Goal: Information Seeking & Learning: Learn about a topic

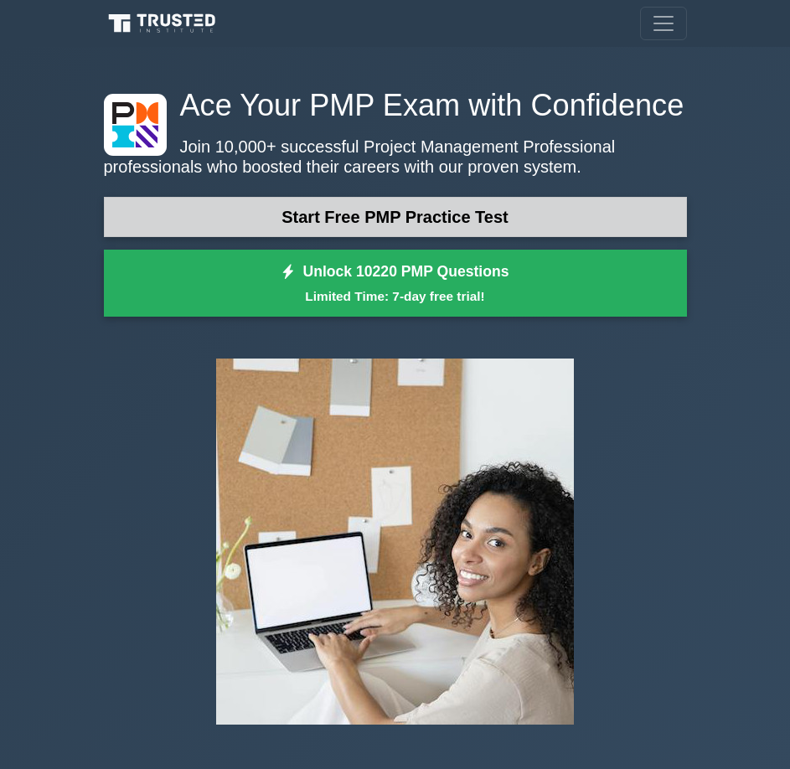
click at [442, 225] on link "Start Free PMP Practice Test" at bounding box center [395, 217] width 583 height 40
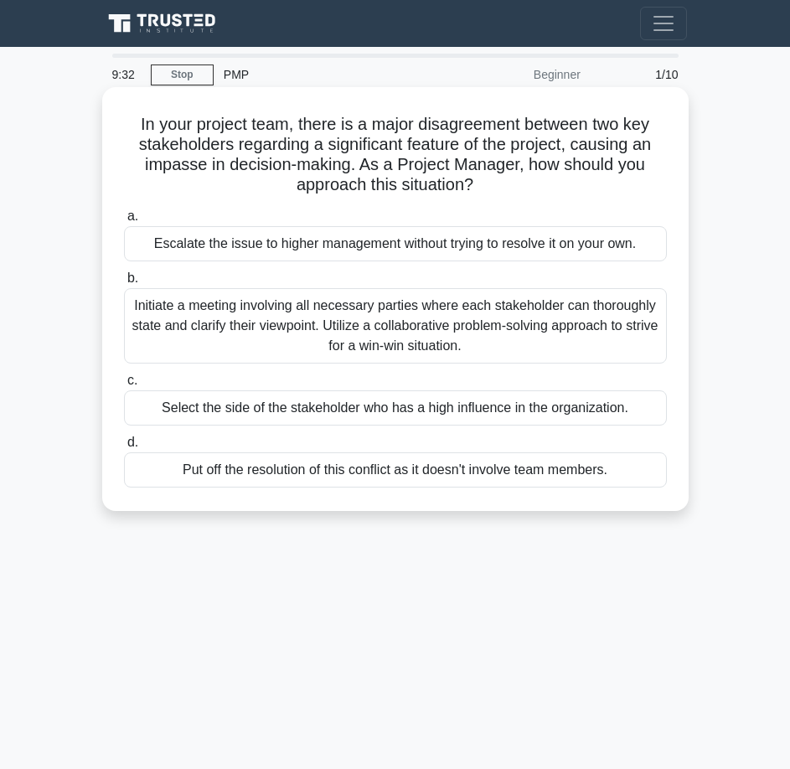
click at [369, 344] on div "Initiate a meeting involving all necessary parties where each stakeholder can t…" at bounding box center [395, 325] width 543 height 75
click at [124, 284] on input "b. Initiate a meeting involving all necessary parties where each stakeholder ca…" at bounding box center [124, 278] width 0 height 11
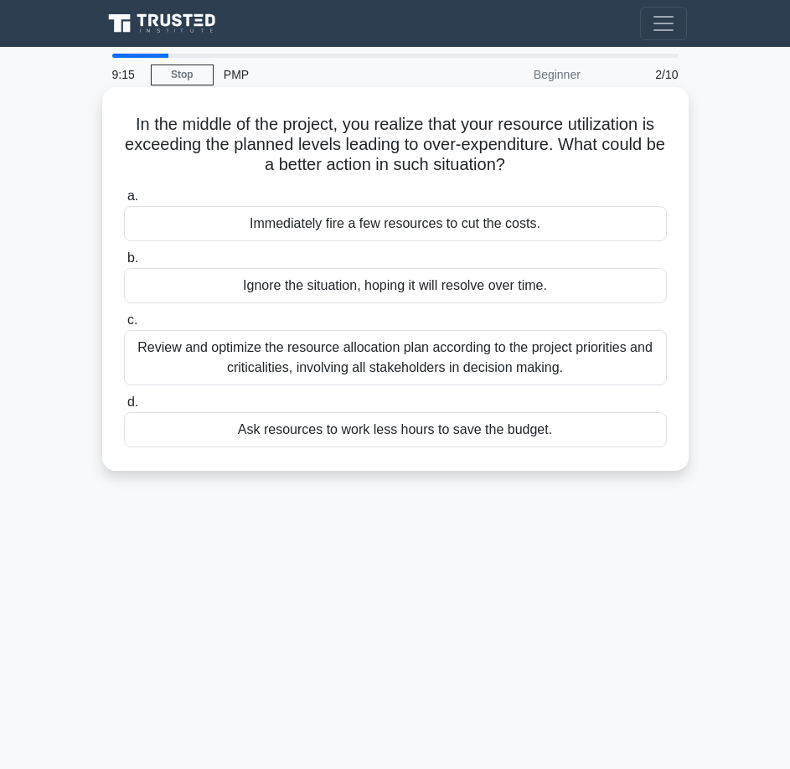
click at [291, 354] on div "Review and optimize the resource allocation plan according to the project prior…" at bounding box center [395, 357] width 543 height 55
click at [124, 326] on input "c. Review and optimize the resource allocation plan according to the project pr…" at bounding box center [124, 320] width 0 height 11
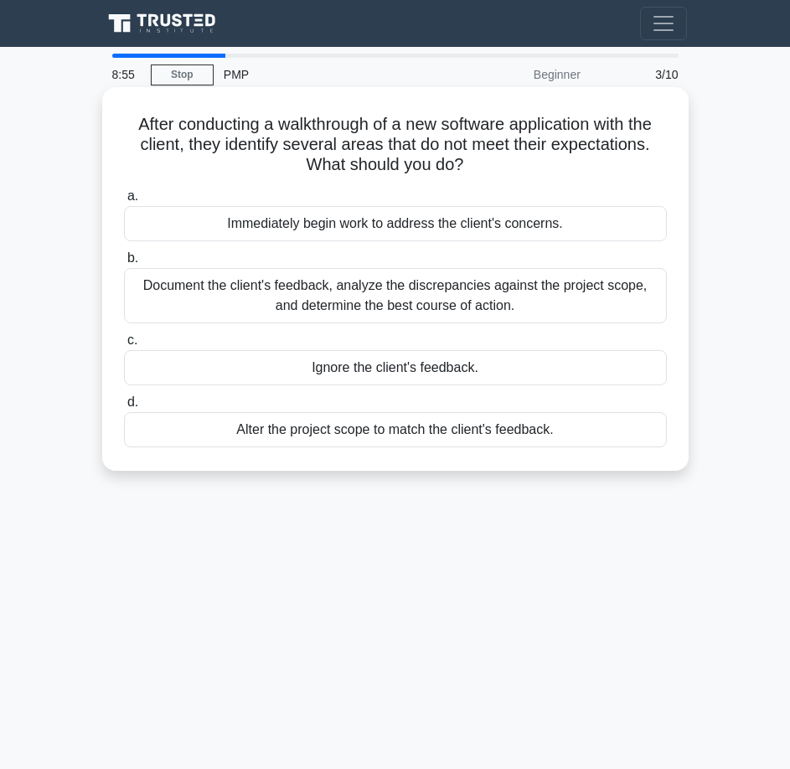
click at [425, 292] on div "Document the client's feedback, analyze the discrepancies against the project s…" at bounding box center [395, 295] width 543 height 55
click at [124, 264] on input "b. Document the client's feedback, analyze the discrepancies against the projec…" at bounding box center [124, 258] width 0 height 11
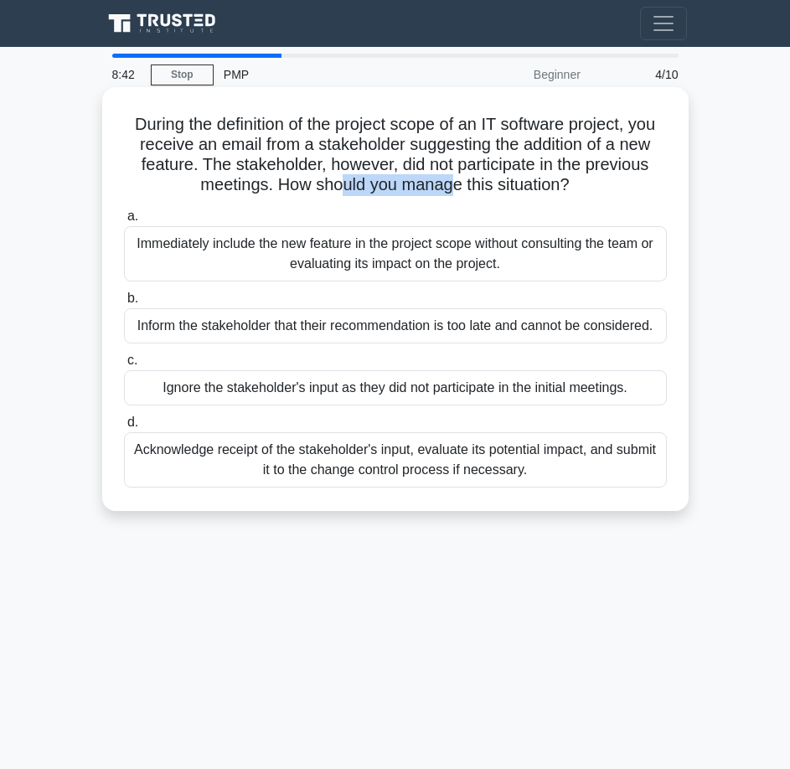
drag, startPoint x: 338, startPoint y: 183, endPoint x: 452, endPoint y: 194, distance: 115.2
click at [452, 194] on h5 "During the definition of the project scope of an IT software project, you recei…" at bounding box center [395, 155] width 546 height 82
click at [571, 452] on div "Acknowledge receipt of the stakeholder's input, evaluate its potential impact, …" at bounding box center [395, 459] width 543 height 55
click at [124, 428] on input "d. Acknowledge receipt of the stakeholder's input, evaluate its potential impac…" at bounding box center [124, 422] width 0 height 11
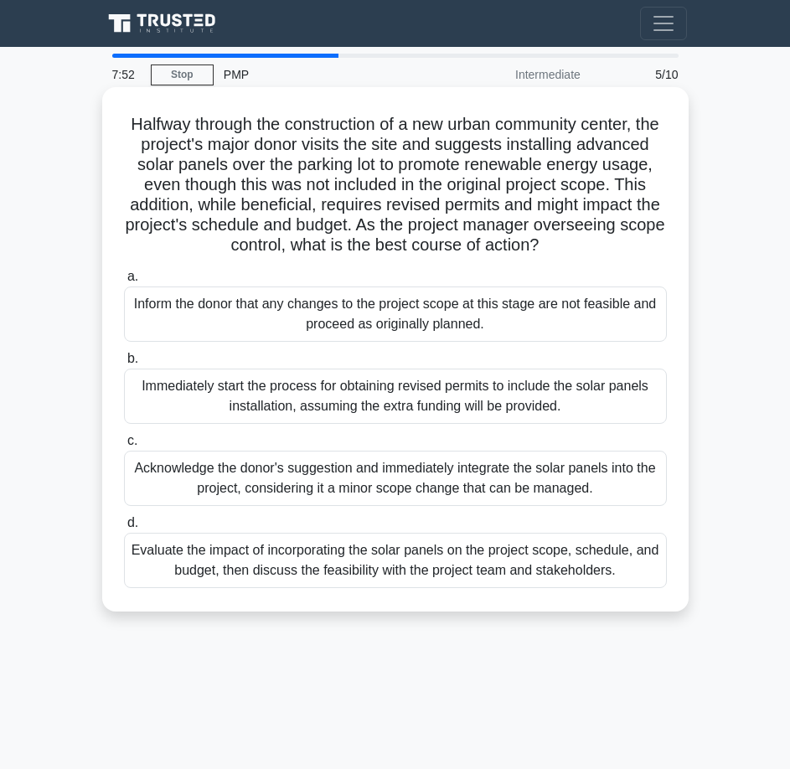
click at [377, 585] on div "Evaluate the impact of incorporating the solar panels on the project scope, sch…" at bounding box center [395, 560] width 543 height 55
click at [124, 529] on input "d. Evaluate the impact of incorporating the solar panels on the project scope, …" at bounding box center [124, 523] width 0 height 11
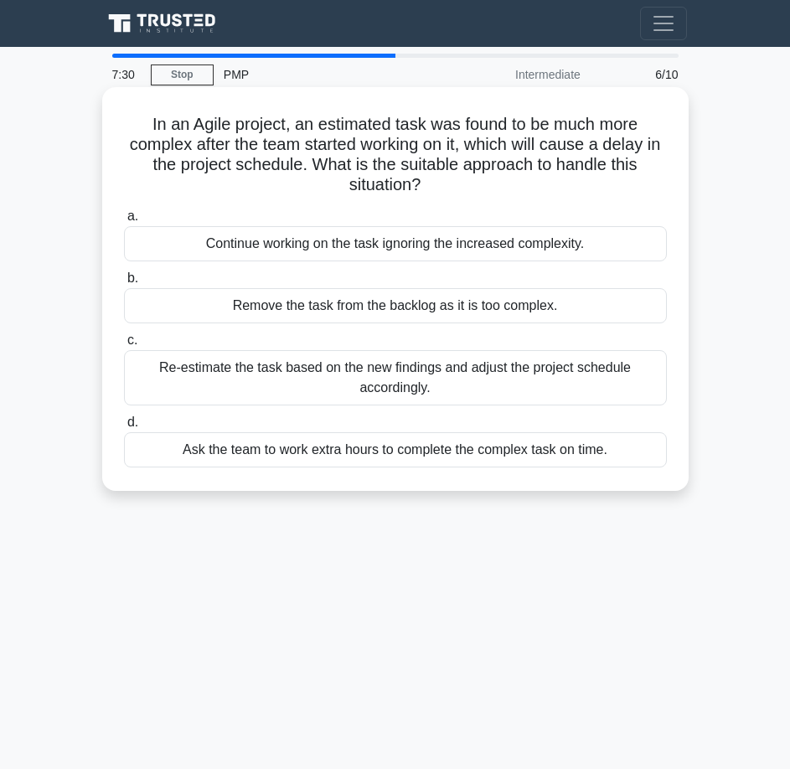
click at [328, 375] on div "Re-estimate the task based on the new findings and adjust the project schedule …" at bounding box center [395, 377] width 543 height 55
click at [124, 346] on input "c. Re-estimate the task based on the new findings and adjust the project schedu…" at bounding box center [124, 340] width 0 height 11
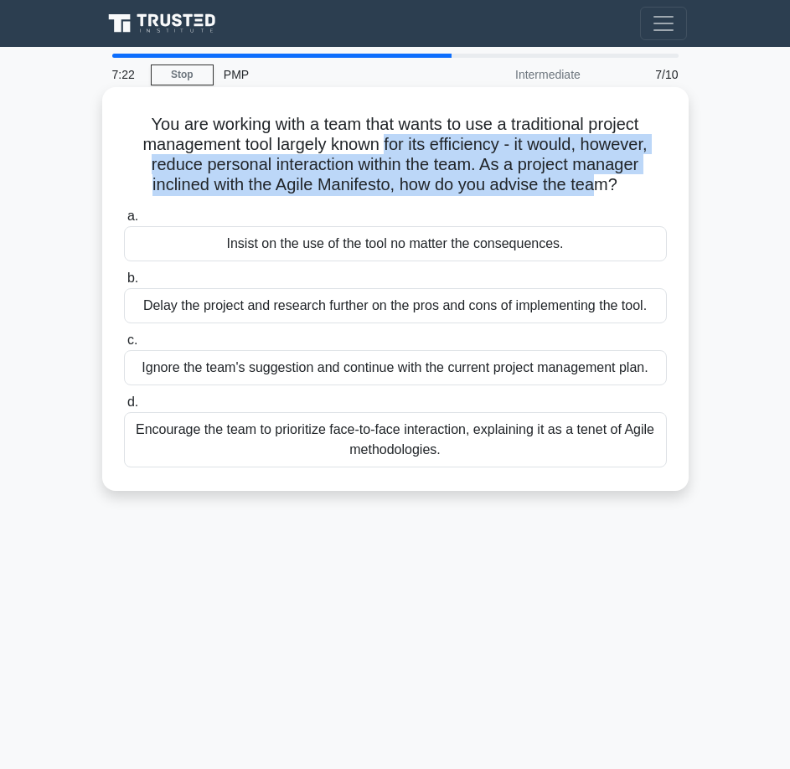
drag, startPoint x: 385, startPoint y: 154, endPoint x: 604, endPoint y: 189, distance: 222.3
click at [604, 189] on h5 "You are working with a team that wants to use a traditional project management …" at bounding box center [395, 155] width 546 height 82
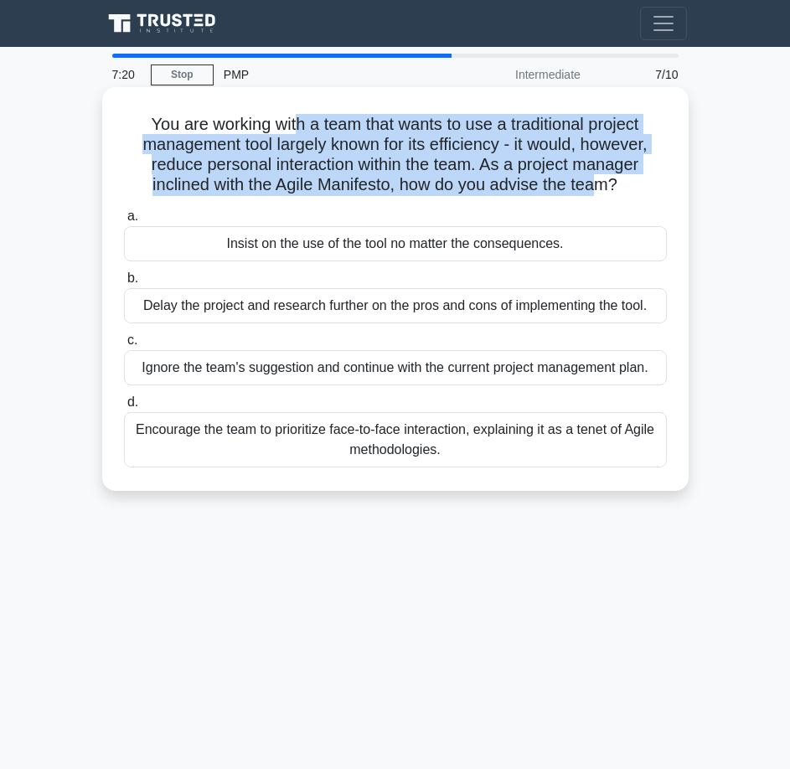
drag, startPoint x: 604, startPoint y: 189, endPoint x: 296, endPoint y: 132, distance: 313.5
click at [296, 132] on h5 "You are working with a team that wants to use a traditional project management …" at bounding box center [395, 155] width 546 height 82
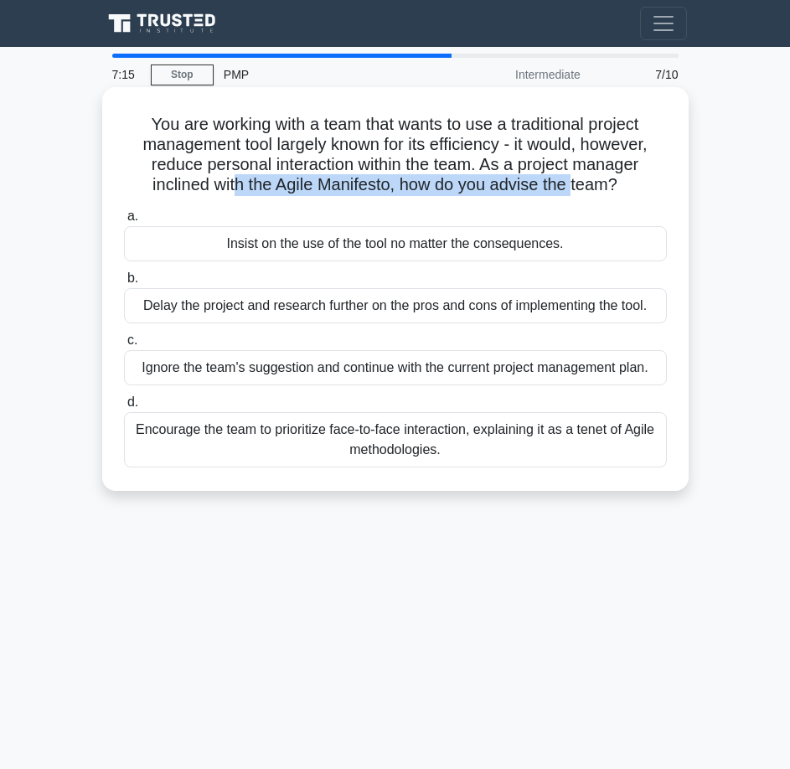
drag, startPoint x: 231, startPoint y: 185, endPoint x: 577, endPoint y: 188, distance: 346.0
click at [577, 188] on h5 "You are working with a team that wants to use a traditional project management …" at bounding box center [395, 155] width 546 height 82
click at [255, 445] on div "Encourage the team to prioritize face-to-face interaction, explaining it as a t…" at bounding box center [395, 439] width 543 height 55
click at [124, 408] on input "d. Encourage the team to prioritize face-to-face interaction, explaining it as …" at bounding box center [124, 402] width 0 height 11
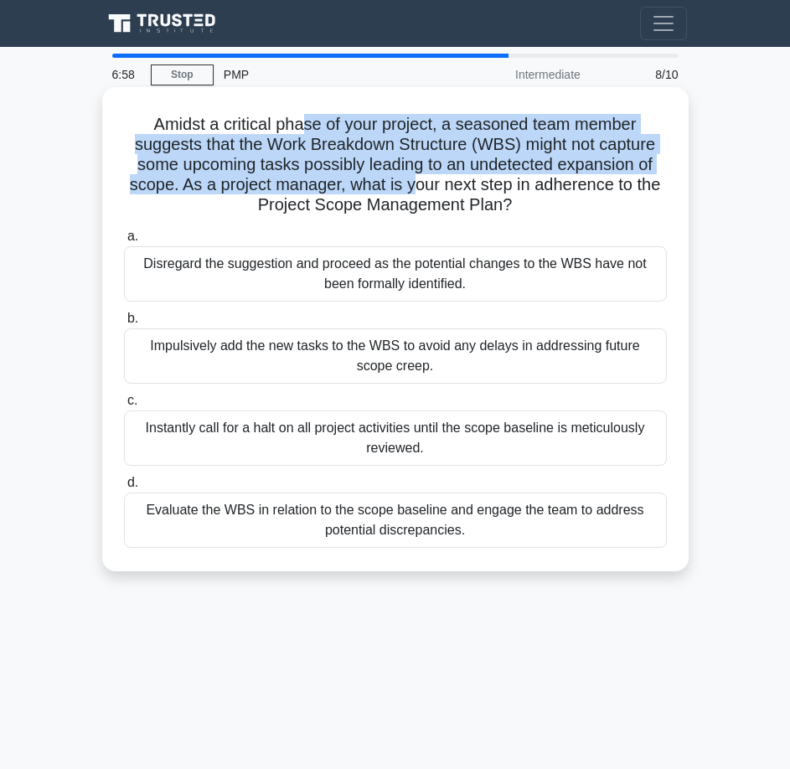
drag, startPoint x: 302, startPoint y: 132, endPoint x: 409, endPoint y: 188, distance: 121.0
click at [409, 188] on h5 "Amidst a critical phase of your project, a seasoned team member suggests that t…" at bounding box center [395, 165] width 546 height 102
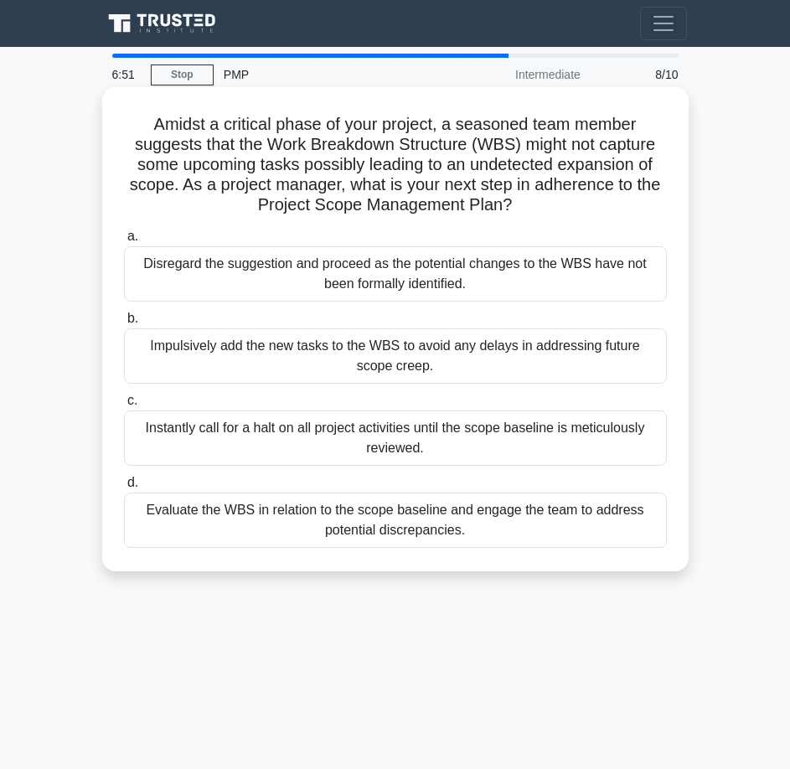
drag, startPoint x: 152, startPoint y: 173, endPoint x: 519, endPoint y: 209, distance: 368.8
click at [519, 209] on h5 "Amidst a critical phase of your project, a seasoned team member suggests that t…" at bounding box center [395, 165] width 546 height 102
click at [519, 209] on icon ".spinner_0XTQ{transform-origin:center;animation:spinner_y6GP .75s linear infini…" at bounding box center [522, 206] width 20 height 20
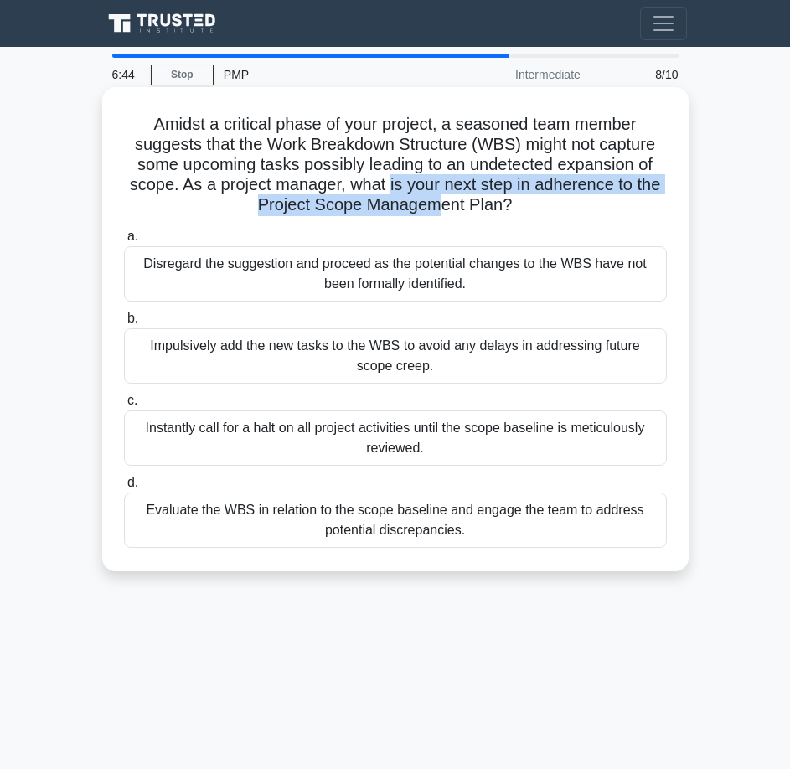
drag, startPoint x: 439, startPoint y: 195, endPoint x: 389, endPoint y: 188, distance: 50.8
click at [389, 188] on h5 "Amidst a critical phase of your project, a seasoned team member suggests that t…" at bounding box center [395, 165] width 546 height 102
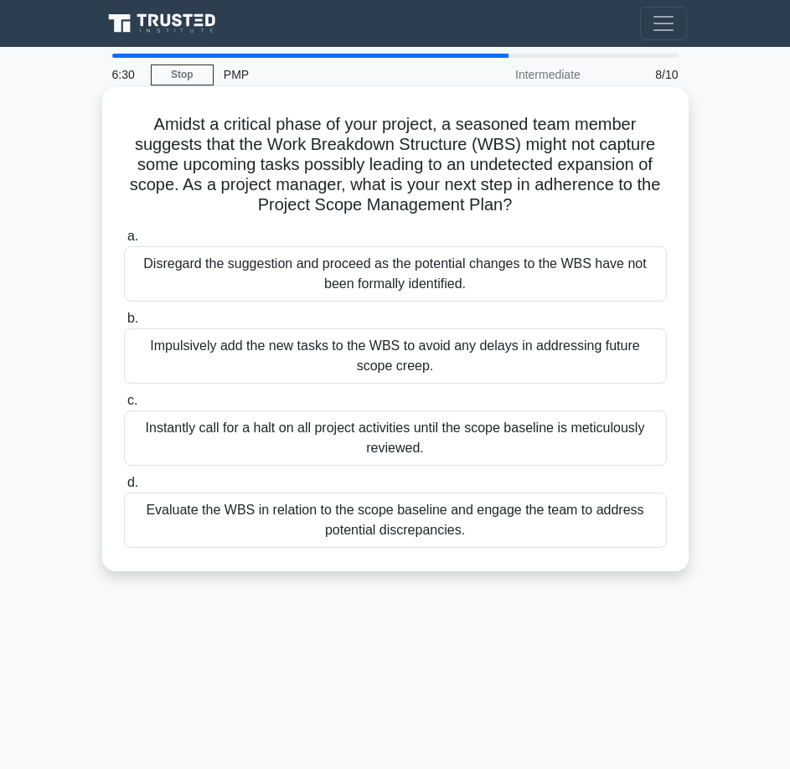
click at [325, 518] on div "Evaluate the WBS in relation to the scope baseline and engage the team to addre…" at bounding box center [395, 520] width 543 height 55
click at [124, 488] on input "d. Evaluate the WBS in relation to the scope baseline and engage the team to ad…" at bounding box center [124, 483] width 0 height 11
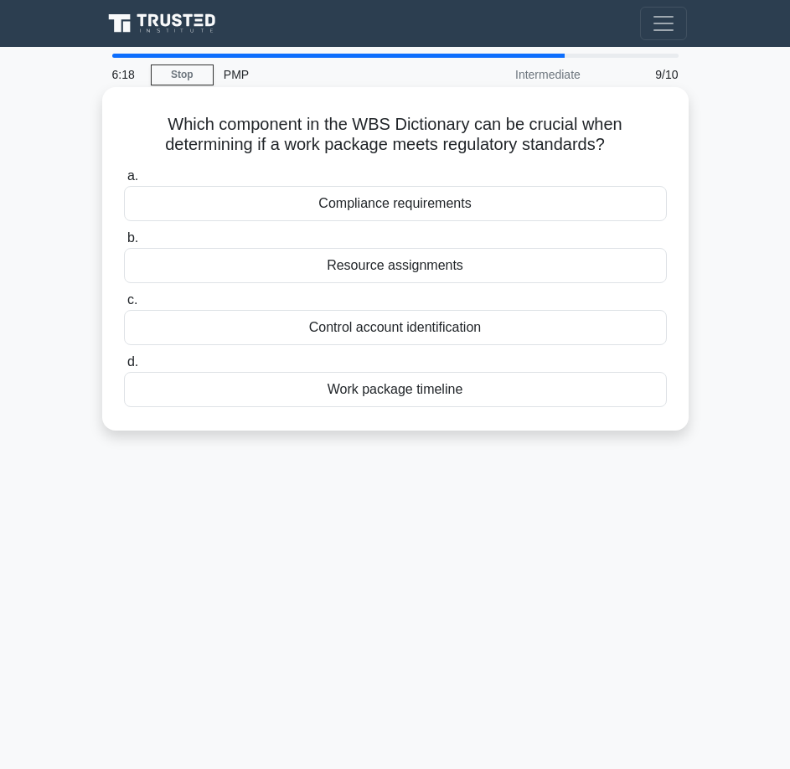
drag, startPoint x: 449, startPoint y: 122, endPoint x: 612, endPoint y: 150, distance: 165.7
click at [612, 150] on h5 "Which component in the WBS Dictionary can be crucial when determining if a work…" at bounding box center [395, 135] width 546 height 42
click at [612, 150] on icon ".spinner_0XTQ{transform-origin:center;animation:spinner_y6GP .75s linear infini…" at bounding box center [615, 146] width 20 height 20
drag, startPoint x: 302, startPoint y: 157, endPoint x: 613, endPoint y: 143, distance: 311.1
click at [613, 143] on div "Which component in the WBS Dictionary can be crucial when determining if a work…" at bounding box center [395, 259] width 573 height 330
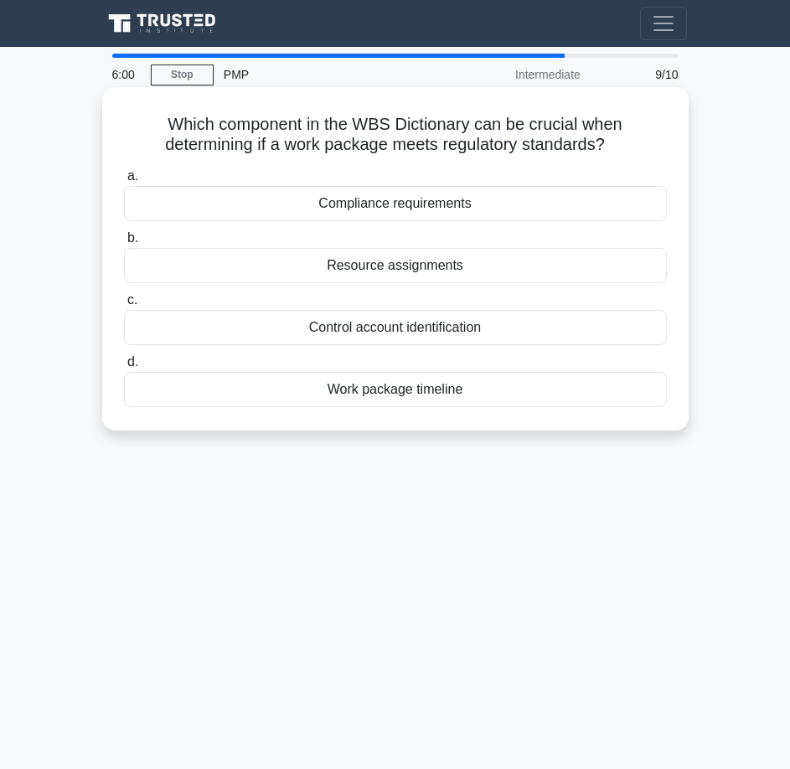
click at [613, 143] on icon ".spinner_0XTQ{transform-origin:center;animation:spinner_y6GP .75s linear infini…" at bounding box center [615, 146] width 20 height 20
click at [532, 205] on div "Compliance requirements" at bounding box center [395, 203] width 543 height 35
click at [124, 182] on input "a. Compliance requirements" at bounding box center [124, 176] width 0 height 11
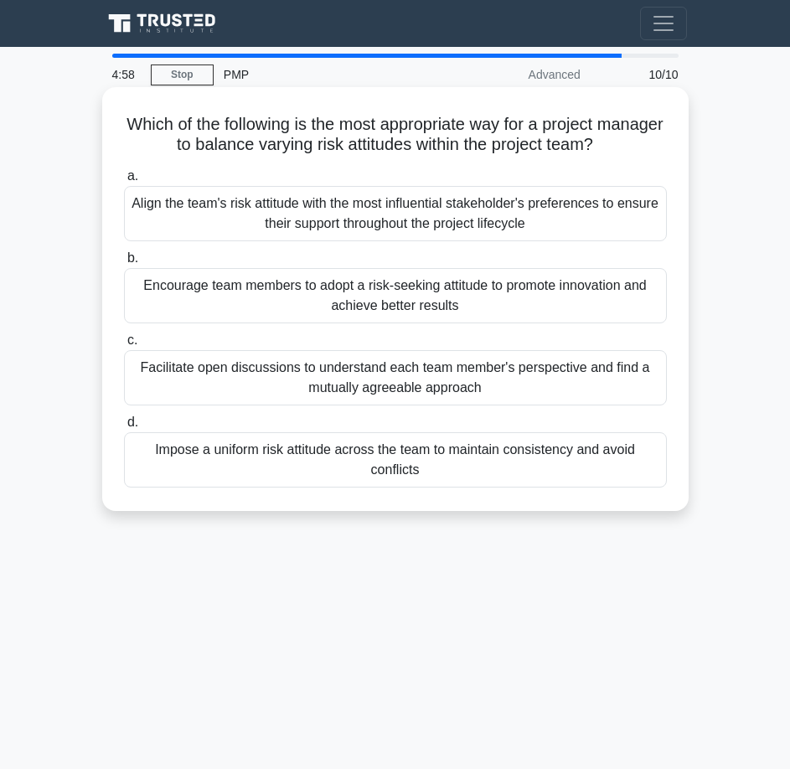
click at [242, 308] on div "Encourage team members to adopt a risk-seeking attitude to promote innovation a…" at bounding box center [395, 295] width 543 height 55
click at [124, 264] on input "b. Encourage team members to adopt a risk-seeking attitude to promote innovatio…" at bounding box center [124, 258] width 0 height 11
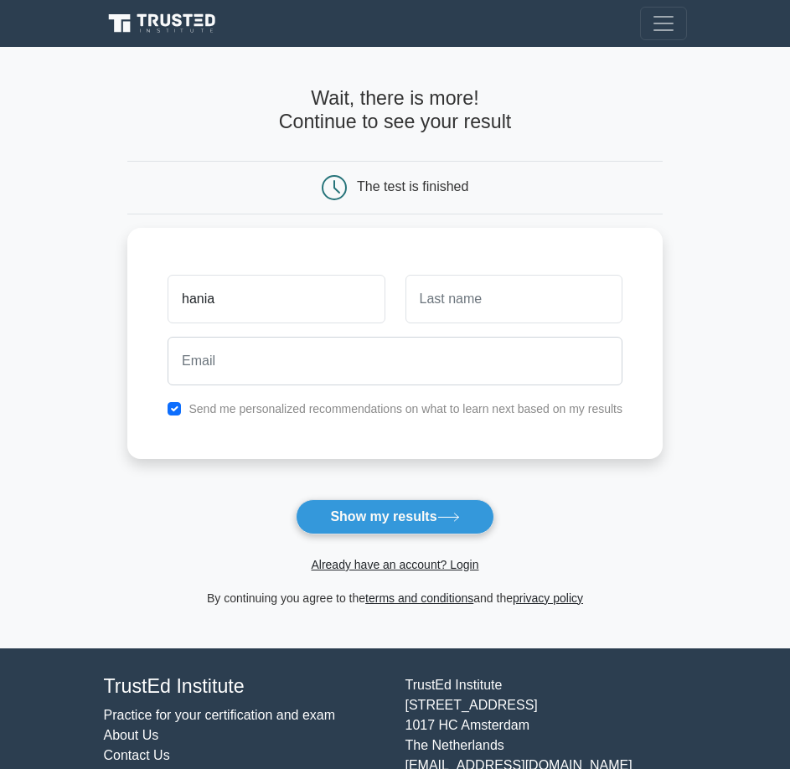
type input "hania"
type input "osta"
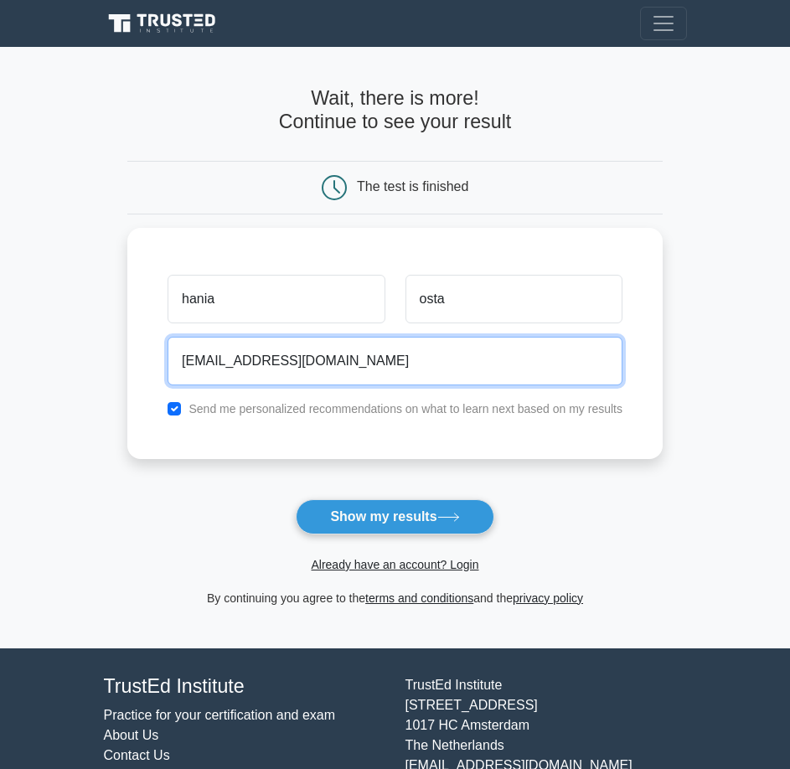
type input "hania0@live.com"
click at [296, 499] on button "Show my results" at bounding box center [395, 516] width 198 height 35
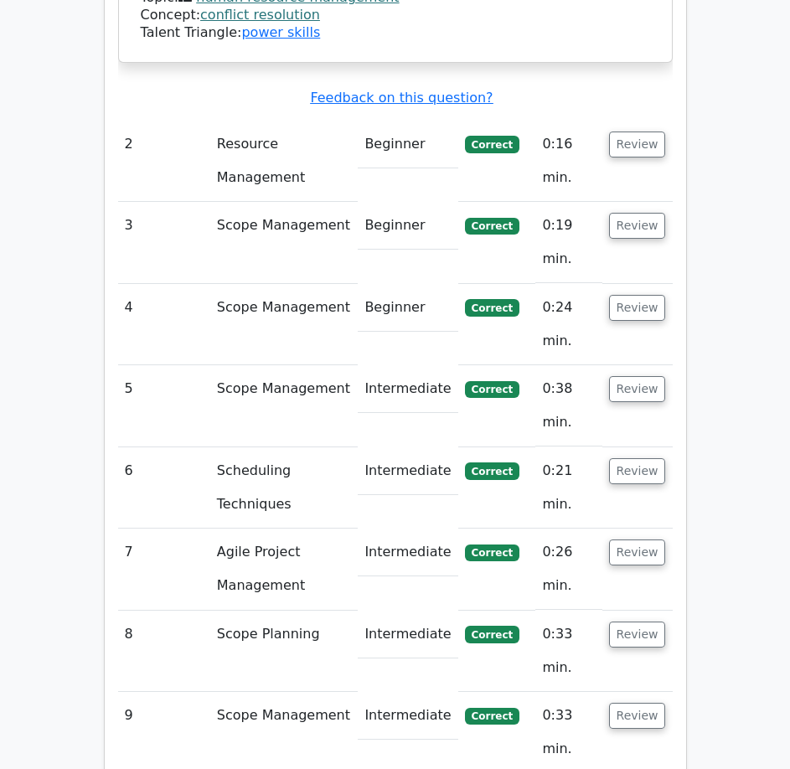
scroll to position [2400, 0]
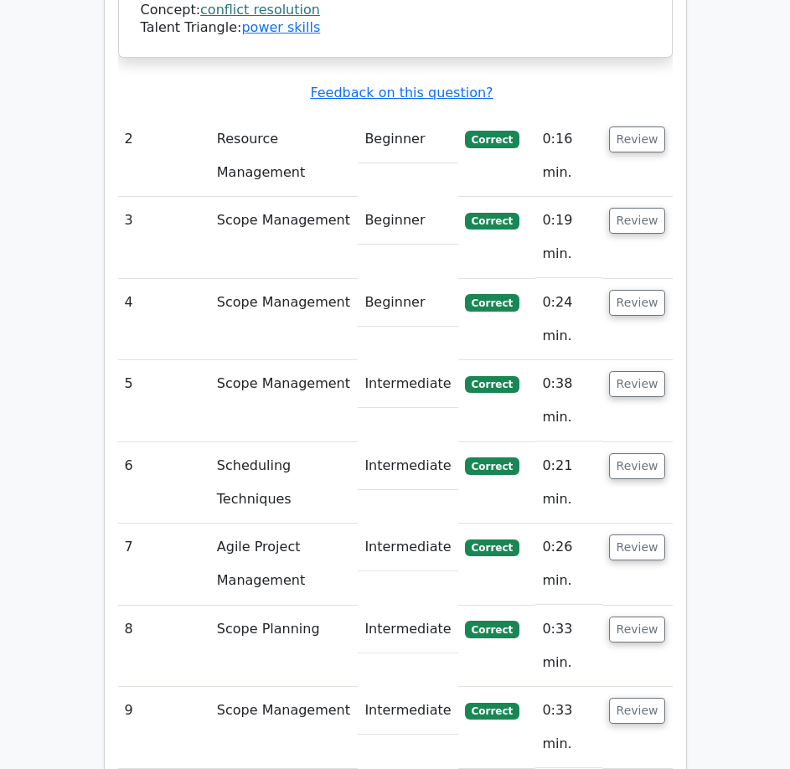
drag, startPoint x: 237, startPoint y: 353, endPoint x: 363, endPoint y: 398, distance: 133.6
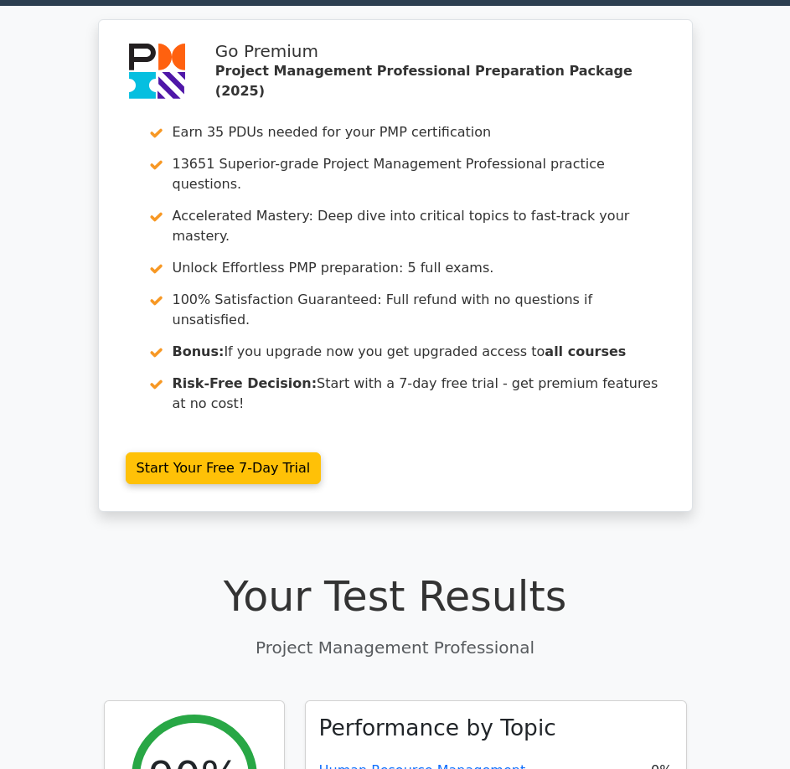
scroll to position [0, 0]
